Goal: Task Accomplishment & Management: Manage account settings

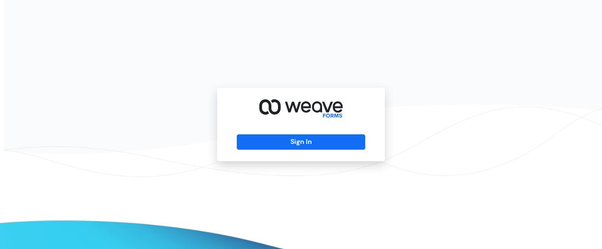
click at [269, 143] on button "Sign In" at bounding box center [301, 141] width 128 height 15
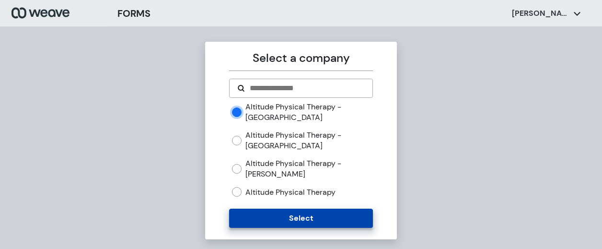
click at [269, 211] on button "Select" at bounding box center [300, 217] width 143 height 19
